Goal: Find specific page/section: Find specific page/section

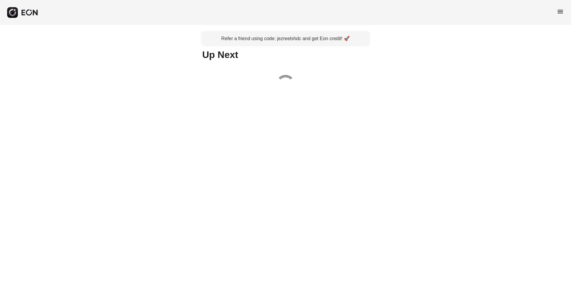
click at [557, 14] on span "menu" at bounding box center [560, 11] width 7 height 7
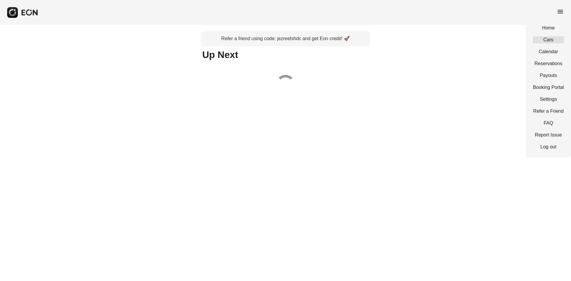
click at [554, 41] on link "Cars" at bounding box center [548, 39] width 31 height 7
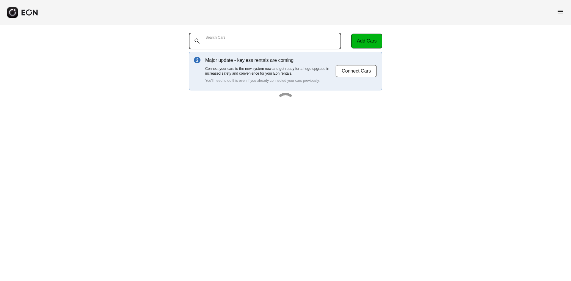
click at [284, 40] on Cars "Search Cars" at bounding box center [265, 41] width 152 height 17
paste Cars "******"
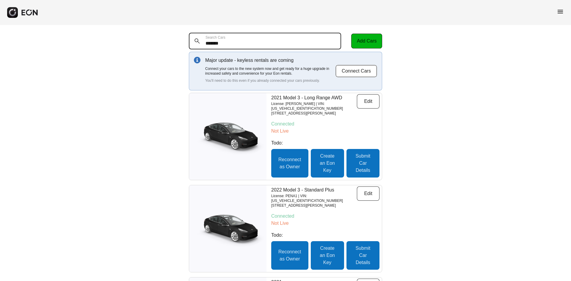
type Cars "******"
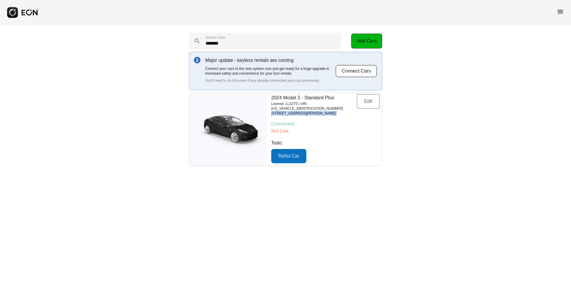
drag, startPoint x: 273, startPoint y: 109, endPoint x: 360, endPoint y: 108, distance: 86.3
click at [360, 108] on div "2024 Model 3 - Standard Plus License: LL3J7S | VIN: [US_VEHICLE_IDENTIFICATION_…" at bounding box center [325, 104] width 108 height 21
click at [274, 121] on p "Connected" at bounding box center [325, 124] width 108 height 7
drag, startPoint x: 270, startPoint y: 107, endPoint x: 352, endPoint y: 110, distance: 82.2
click at [352, 110] on div "2024 Model 3 - Standard Plus License: LL3J7S | VIN: [US_VEHICLE_IDENTIFICATION_…" at bounding box center [325, 129] width 113 height 73
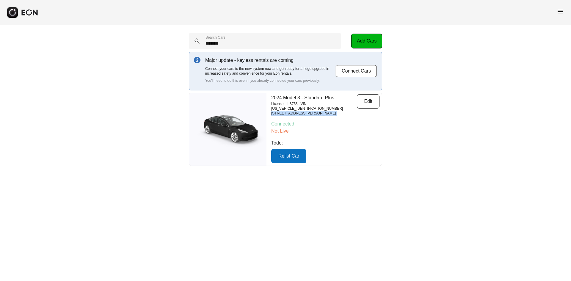
copy div "[STREET_ADDRESS][PERSON_NAME][PERSON_NAME] Edit"
